Goal: Task Accomplishment & Management: Use online tool/utility

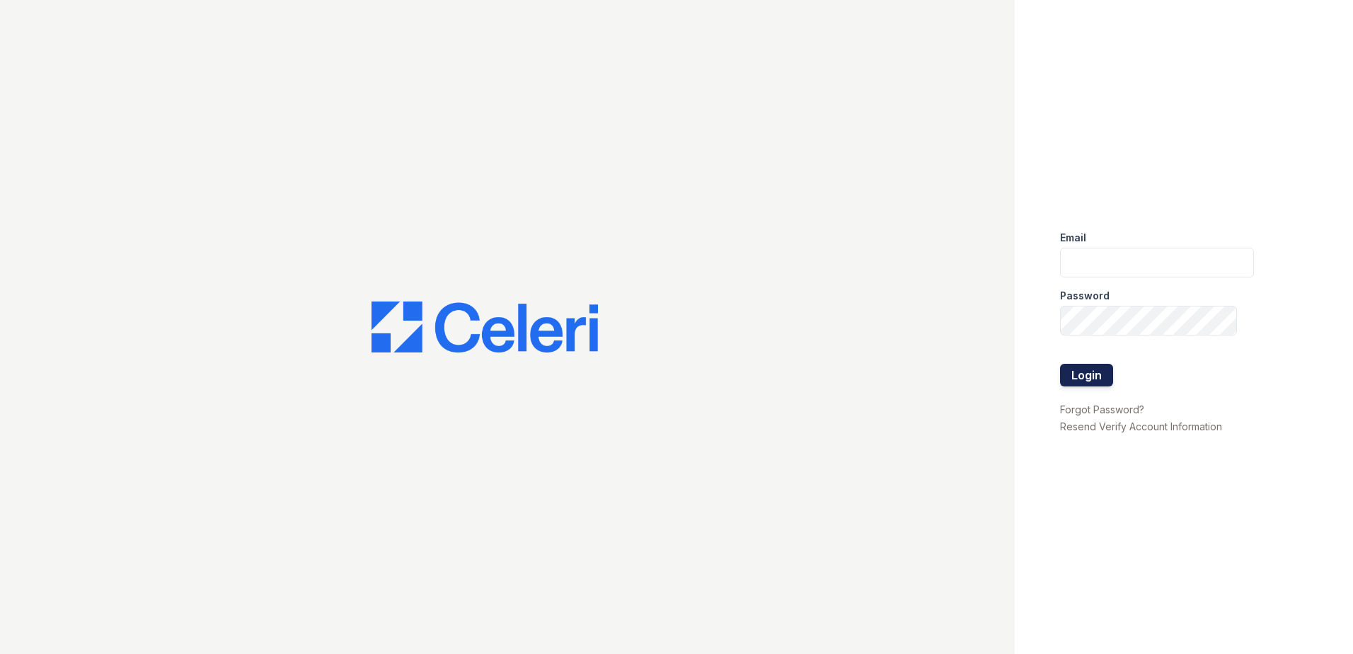
type input "[EMAIL_ADDRESS][DOMAIN_NAME]"
click at [1100, 377] on button "Login" at bounding box center [1086, 375] width 53 height 23
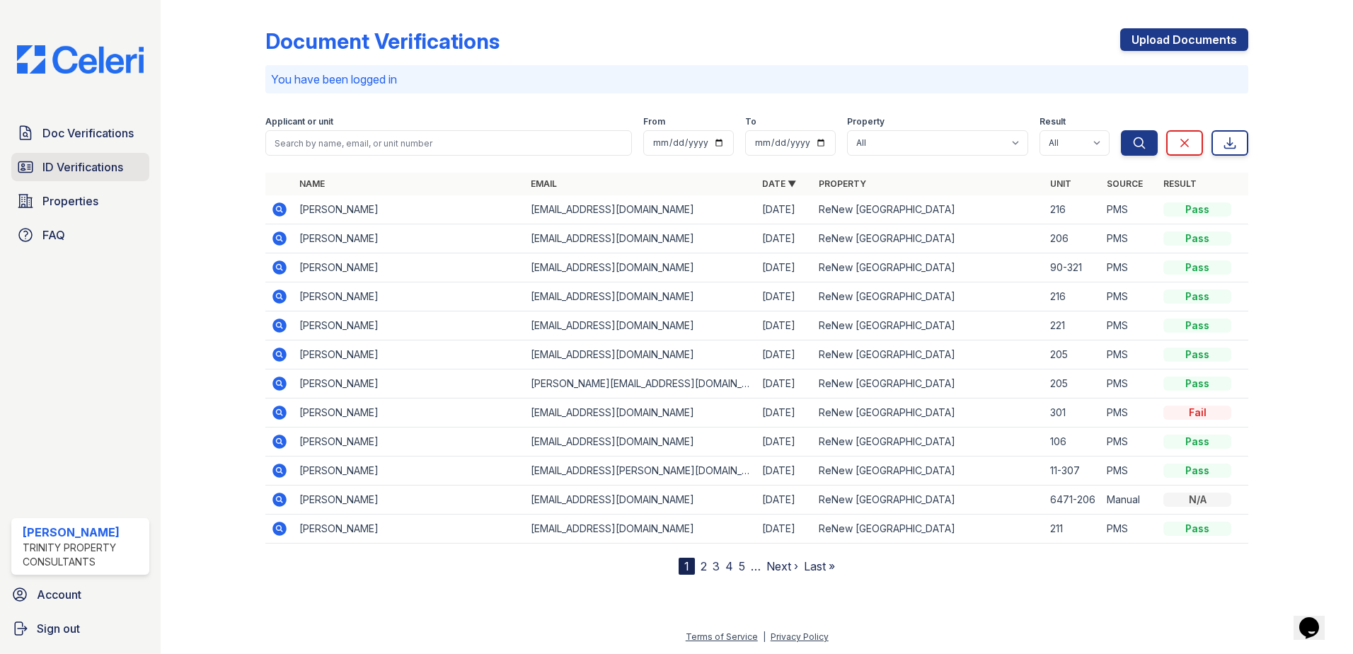
click at [96, 178] on link "ID Verifications" at bounding box center [80, 167] width 138 height 28
